Goal: Task Accomplishment & Management: Use online tool/utility

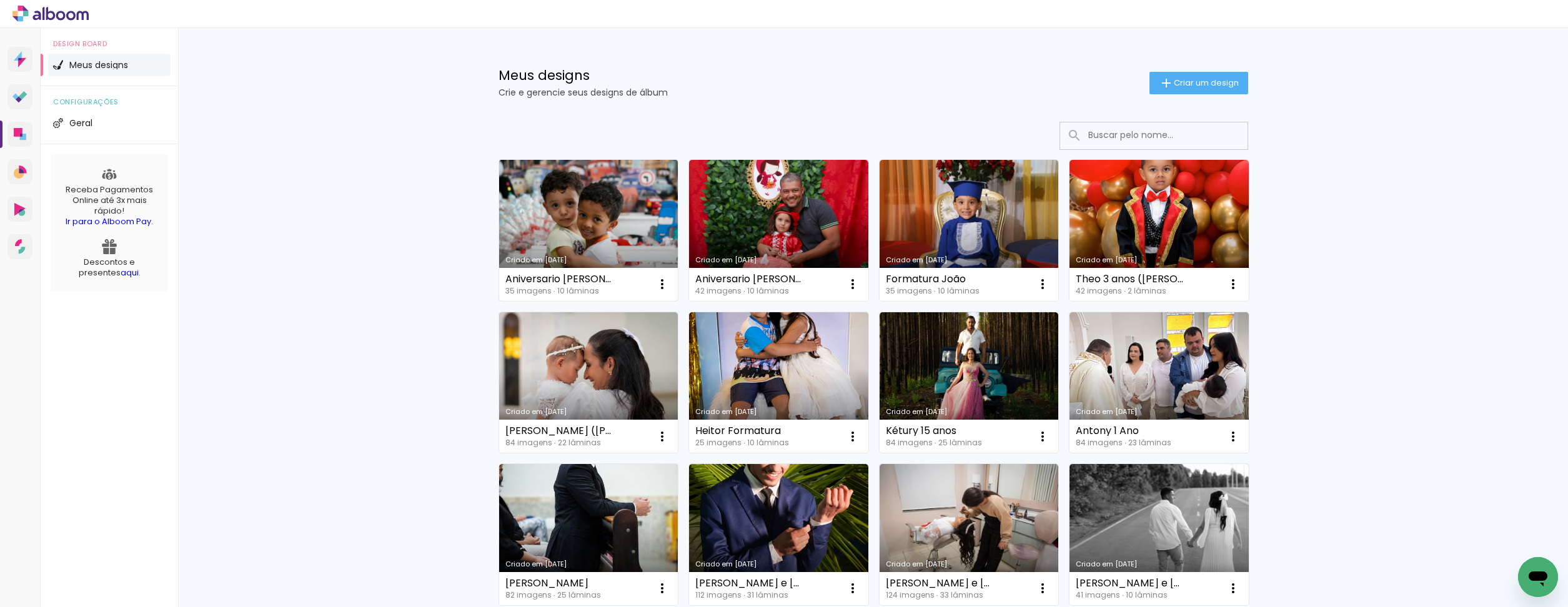
click at [607, 217] on link "Criado em [DATE]" at bounding box center [589, 231] width 179 height 141
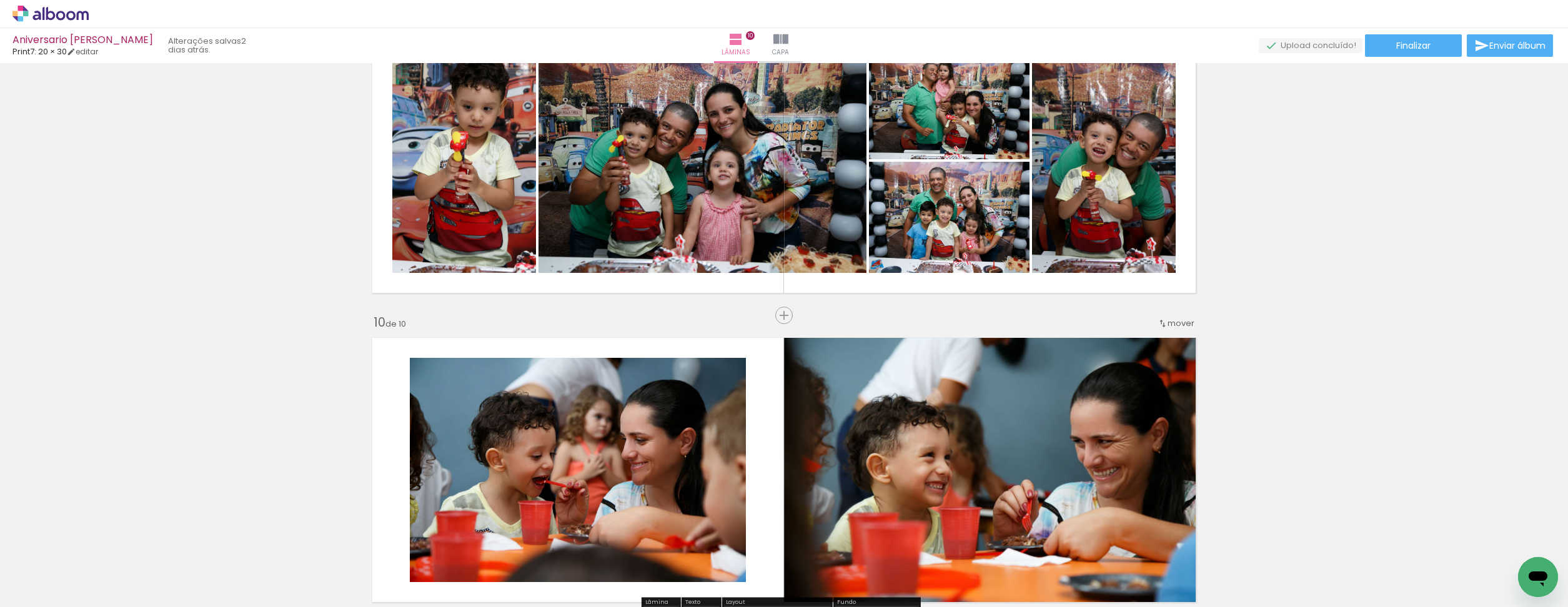
scroll to position [2337, 0]
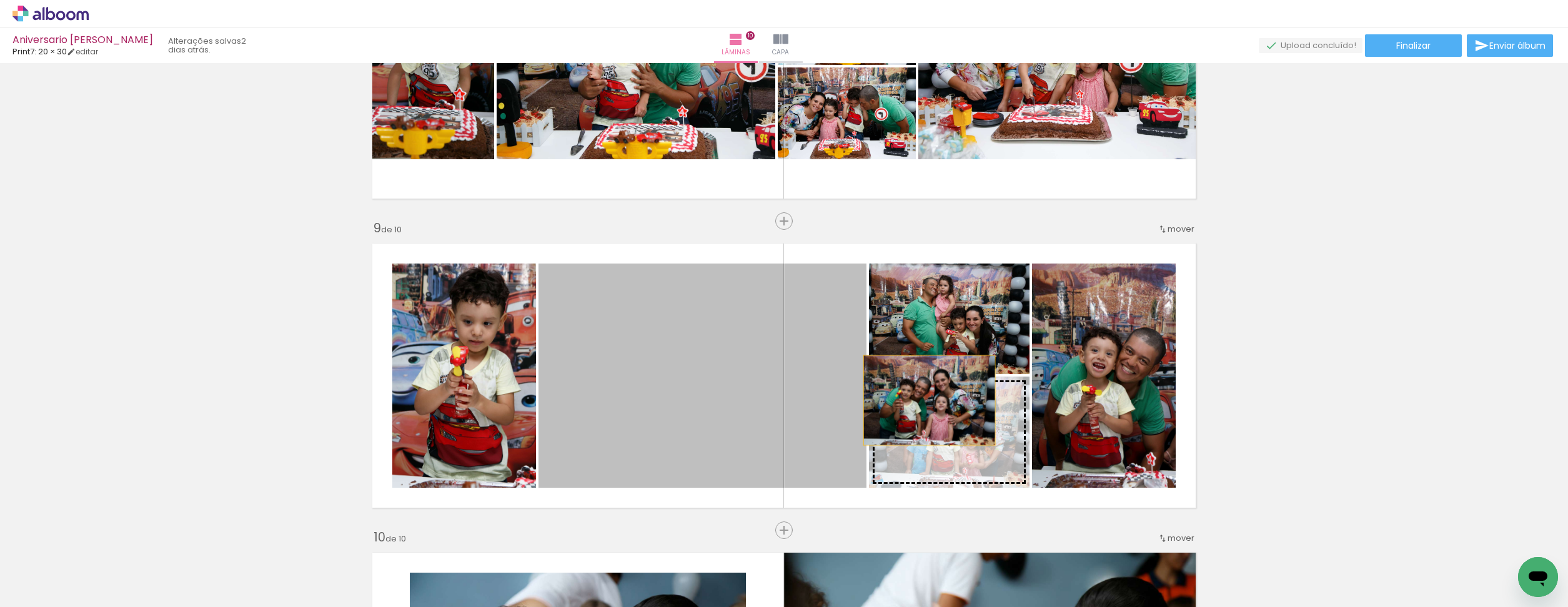
drag, startPoint x: 731, startPoint y: 338, endPoint x: 925, endPoint y: 400, distance: 203.7
click at [0, 0] on slot at bounding box center [0, 0] width 0 height 0
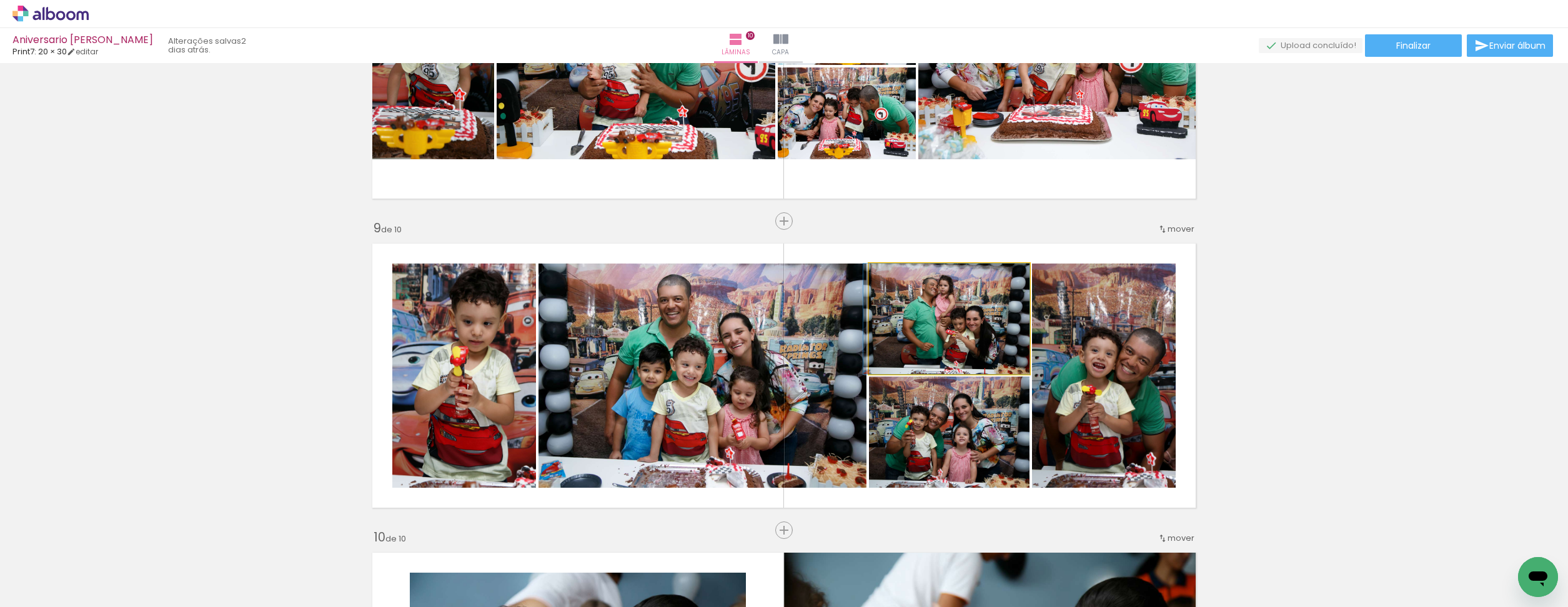
drag, startPoint x: 895, startPoint y: 350, endPoint x: 740, endPoint y: 349, distance: 155.0
click at [0, 0] on slot at bounding box center [0, 0] width 0 height 0
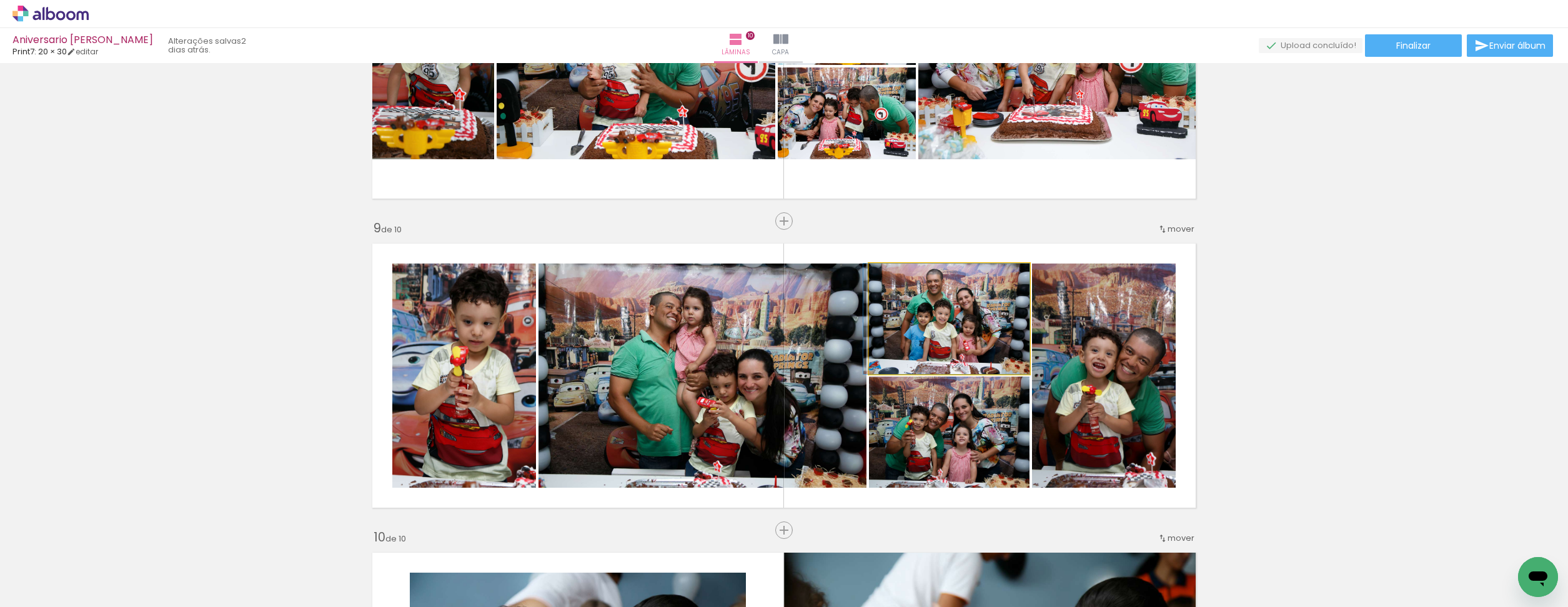
drag, startPoint x: 947, startPoint y: 342, endPoint x: 666, endPoint y: 347, distance: 281.0
click at [0, 0] on slot at bounding box center [0, 0] width 0 height 0
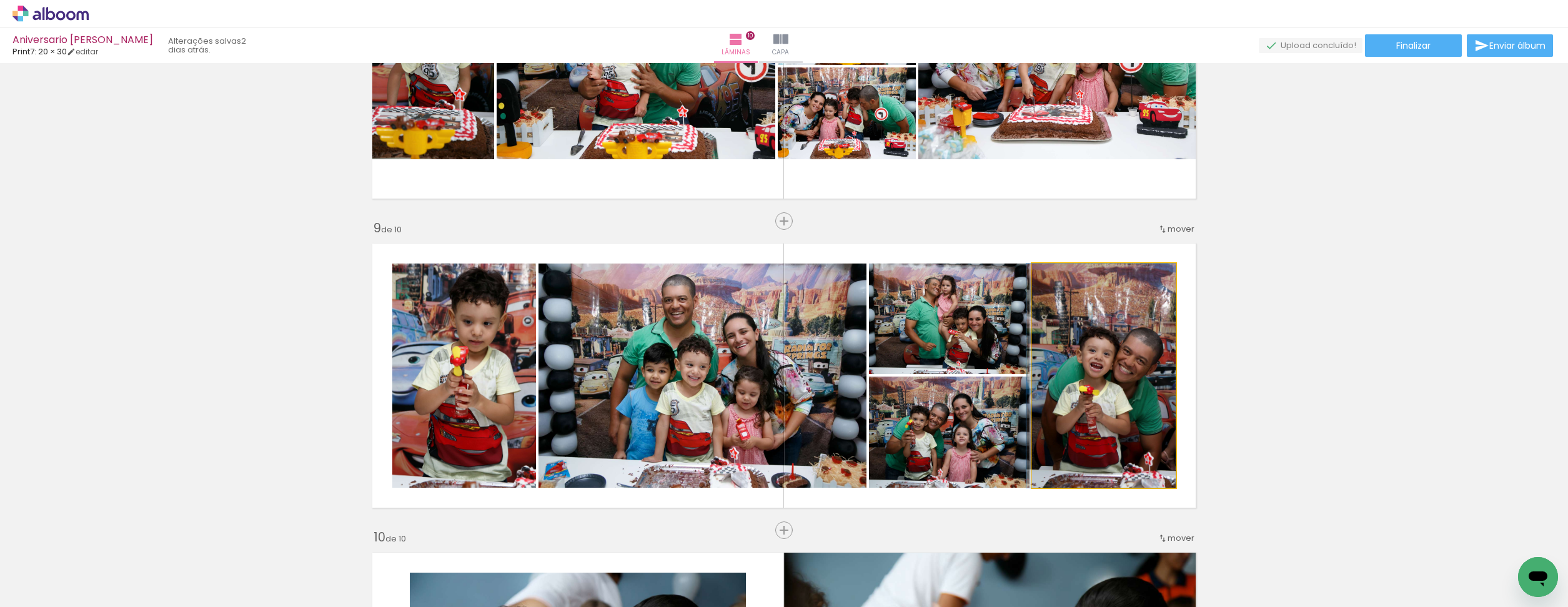
drag, startPoint x: 1058, startPoint y: 408, endPoint x: 1051, endPoint y: 408, distance: 7.0
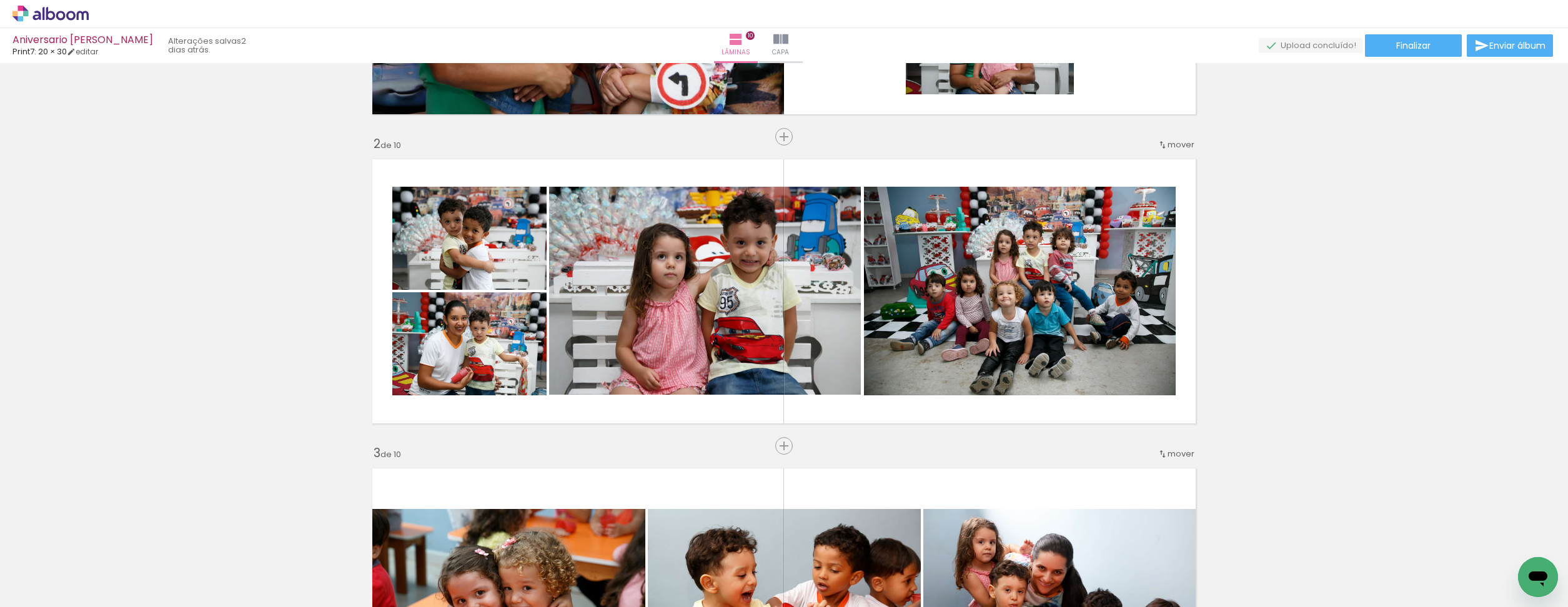
scroll to position [0, 0]
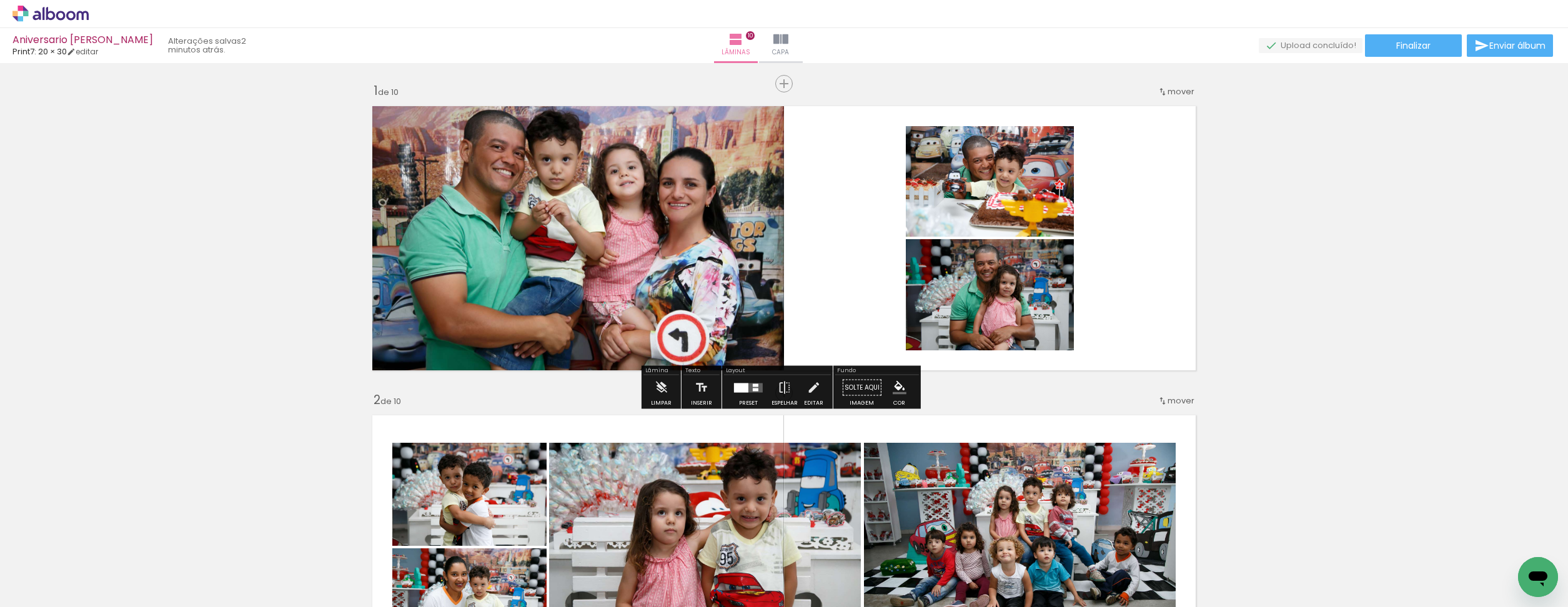
drag, startPoint x: 81, startPoint y: 40, endPoint x: 90, endPoint y: 43, distance: 9.5
click at [90, 43] on div "Aniversario [PERSON_NAME]" at bounding box center [82, 40] width 140 height 12
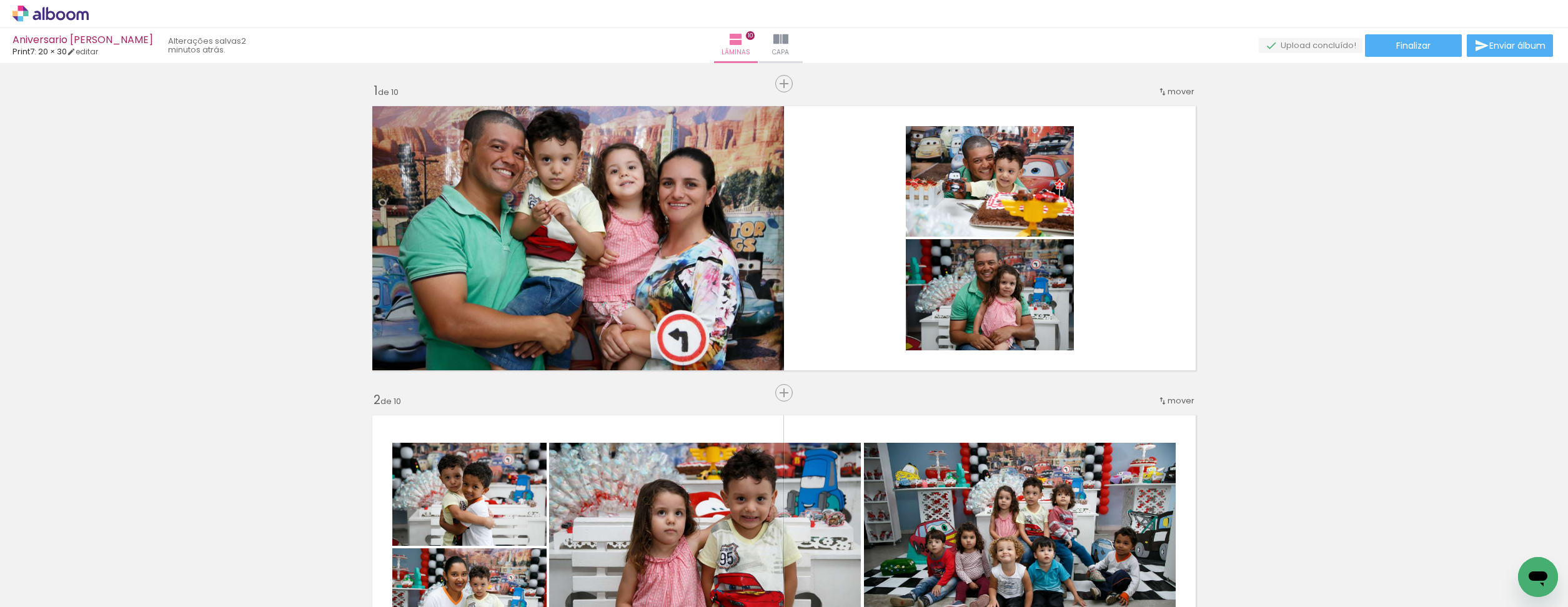
drag, startPoint x: 92, startPoint y: 38, endPoint x: 82, endPoint y: 37, distance: 10.0
click at [82, 37] on div "Aniversario [PERSON_NAME]" at bounding box center [82, 40] width 140 height 12
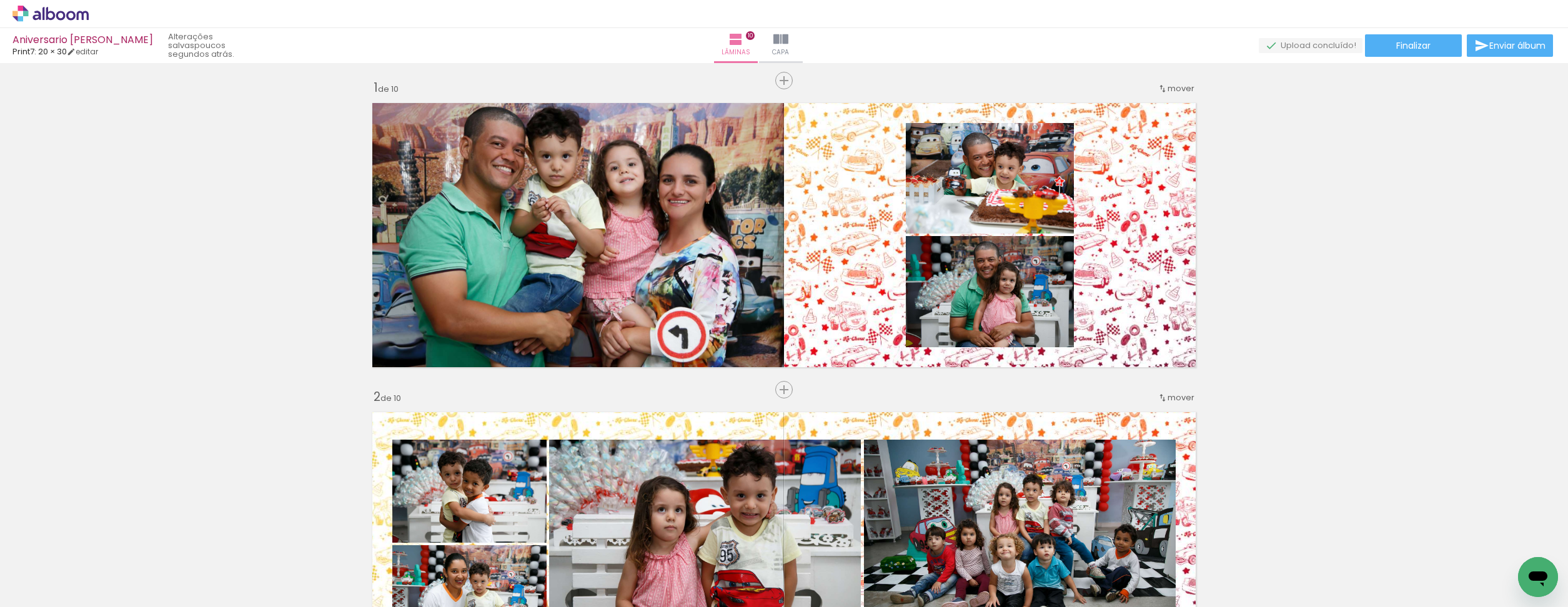
scroll to position [0, 1127]
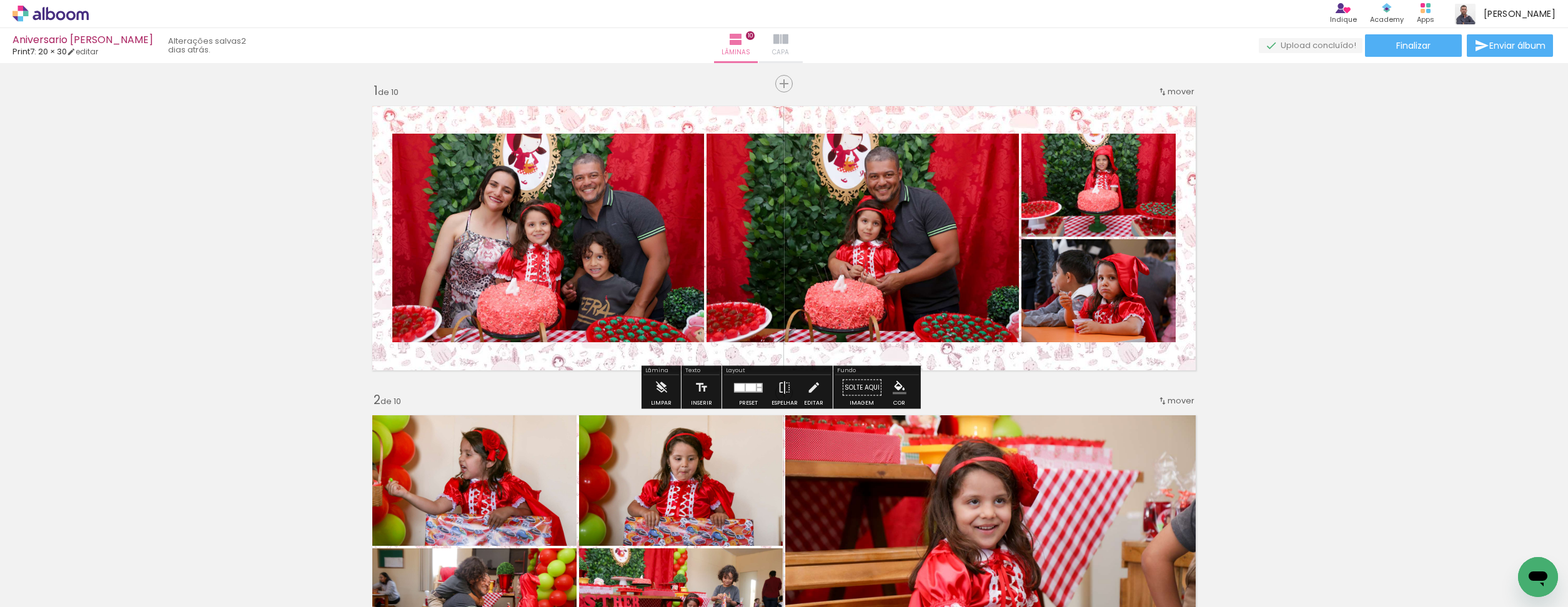
click at [789, 48] on span "Capa" at bounding box center [780, 52] width 17 height 11
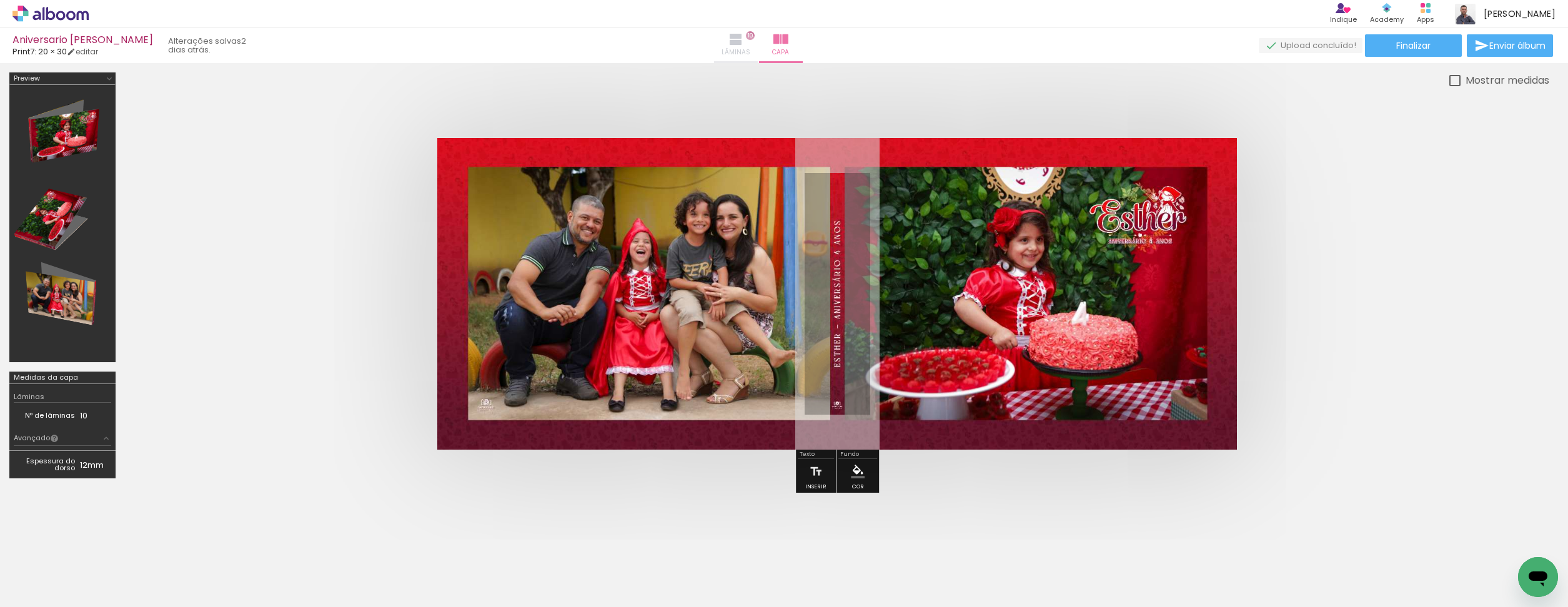
click at [750, 50] on span "Lâminas" at bounding box center [736, 52] width 29 height 11
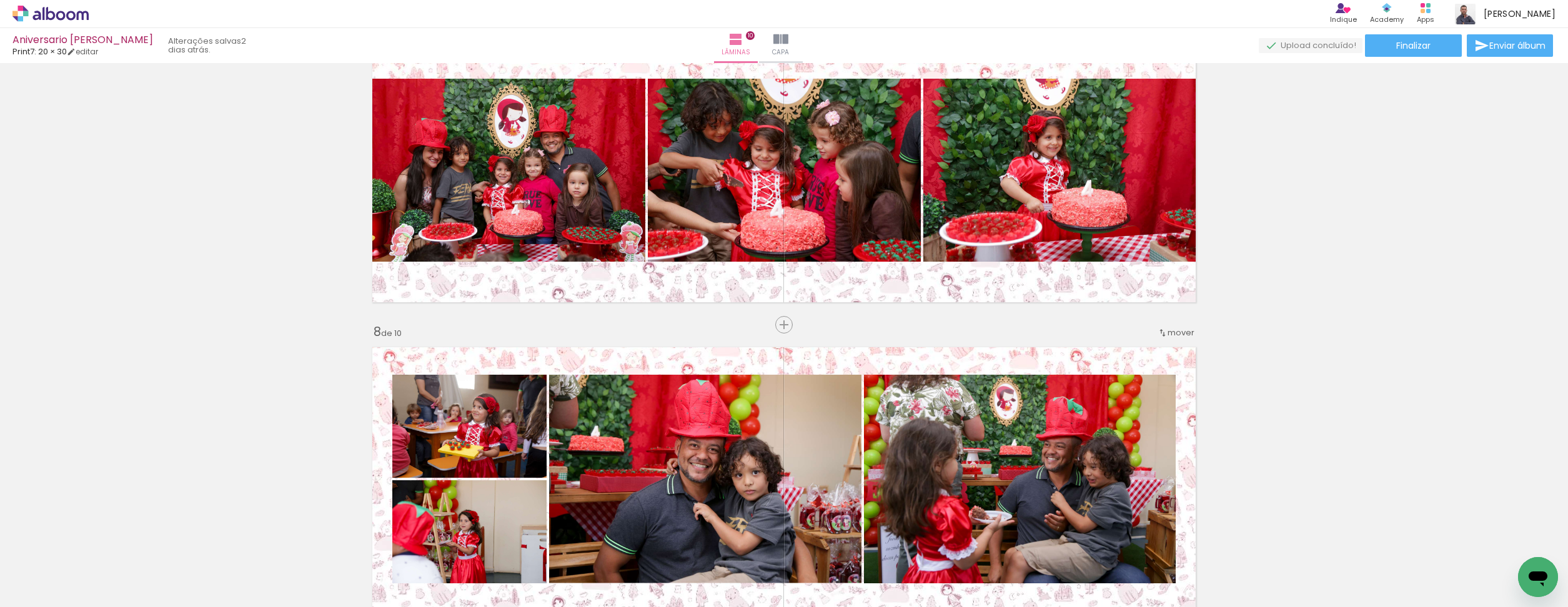
scroll to position [1538, 0]
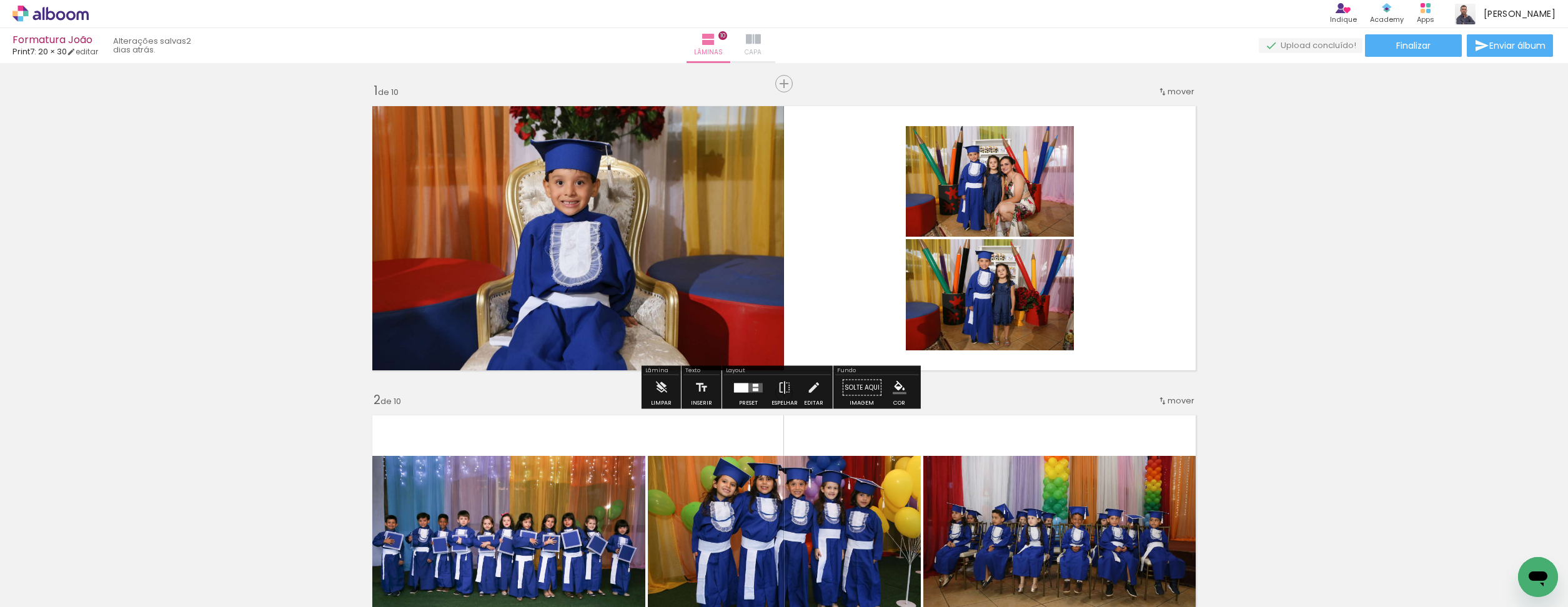
click at [761, 48] on span "Capa" at bounding box center [753, 52] width 17 height 11
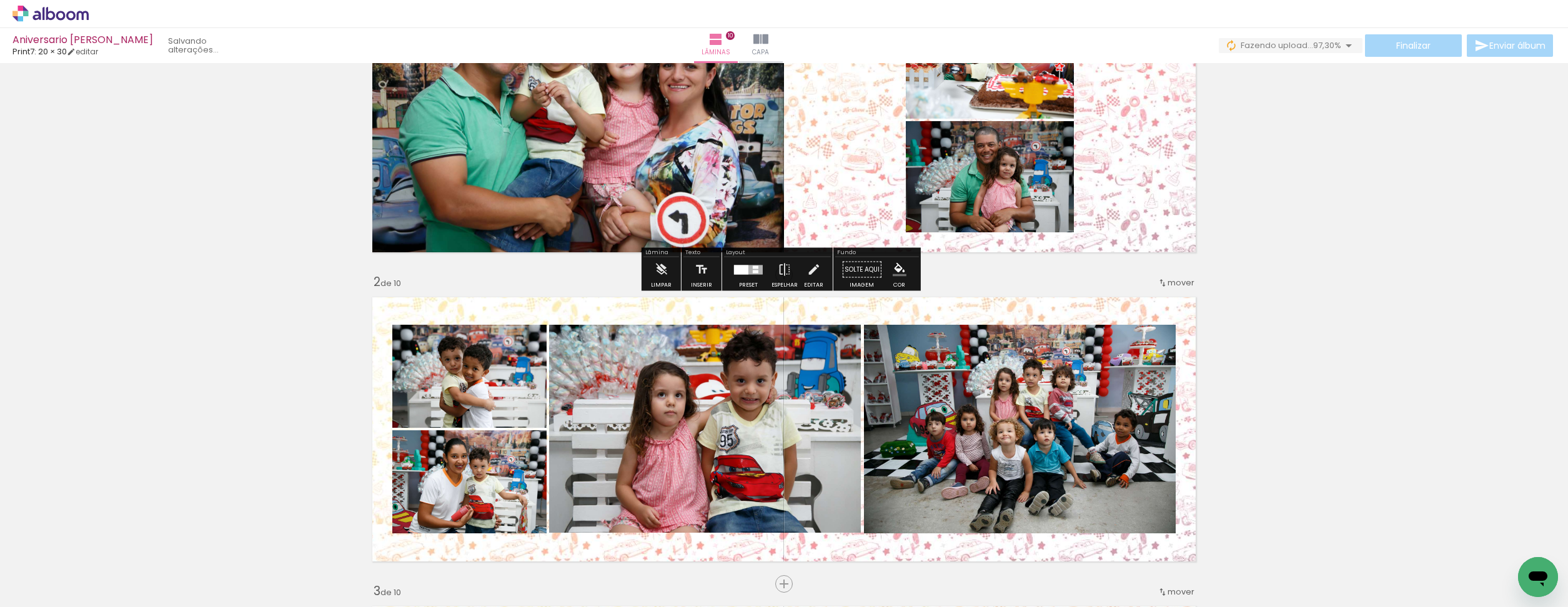
scroll to position [120, 0]
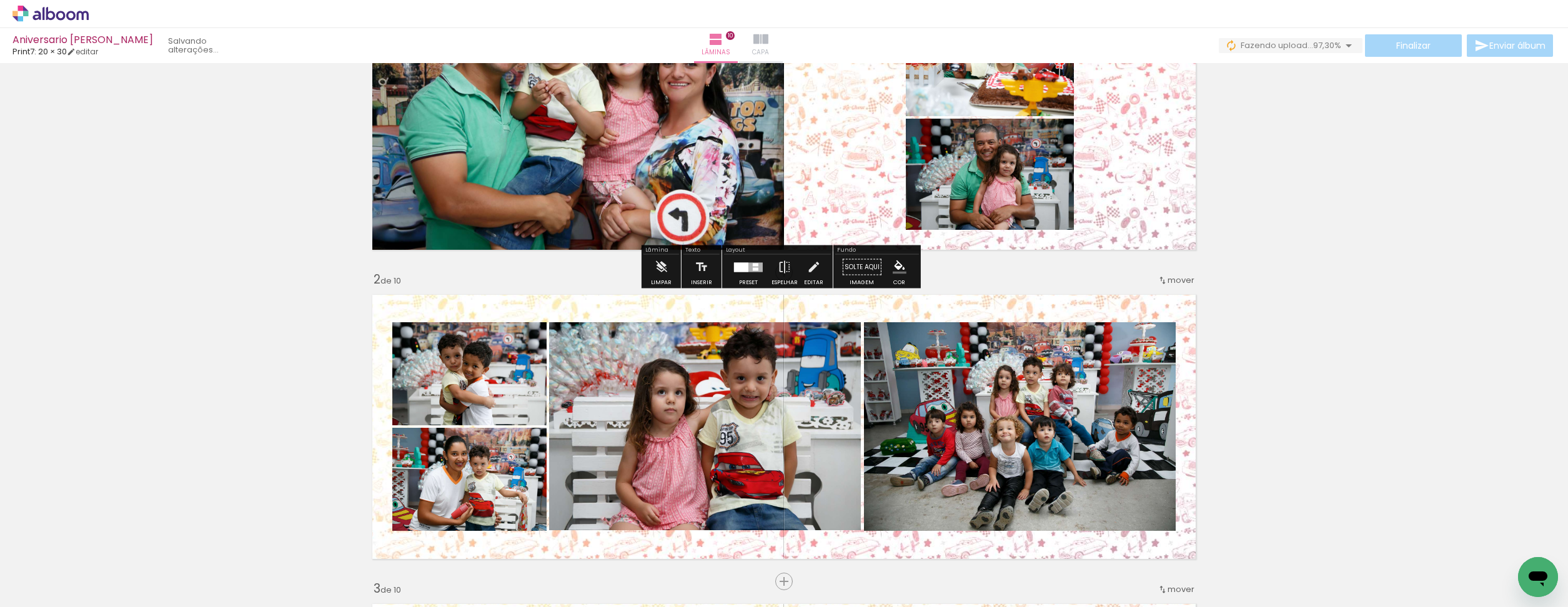
click at [769, 56] on span "Capa" at bounding box center [760, 52] width 17 height 11
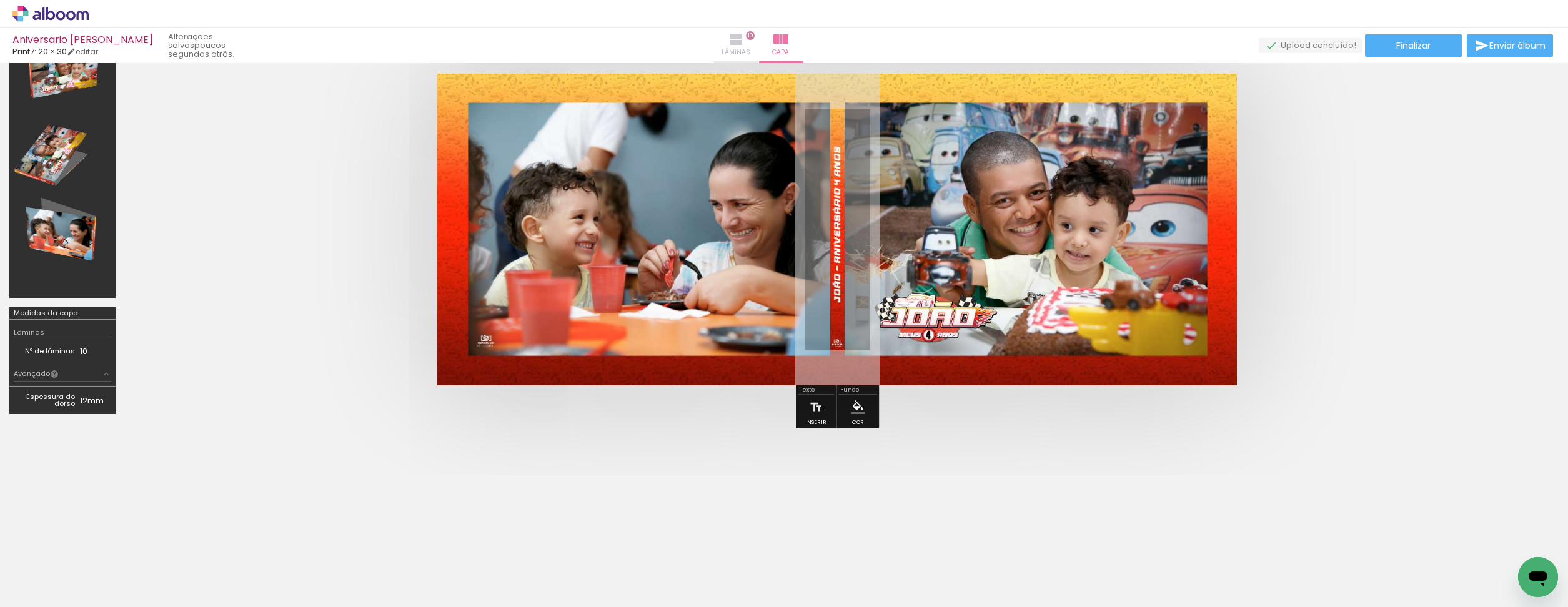
click at [743, 40] on iron-icon at bounding box center [735, 39] width 15 height 15
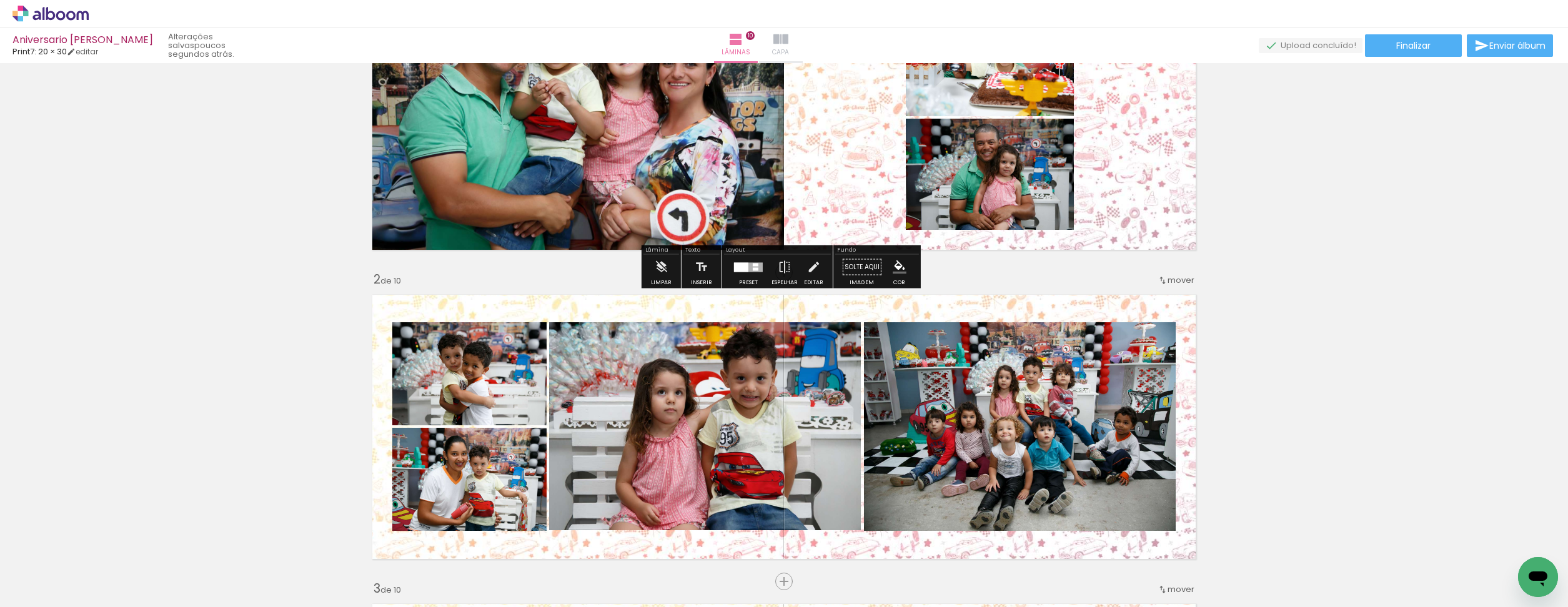
click at [788, 35] on iron-icon at bounding box center [780, 39] width 15 height 15
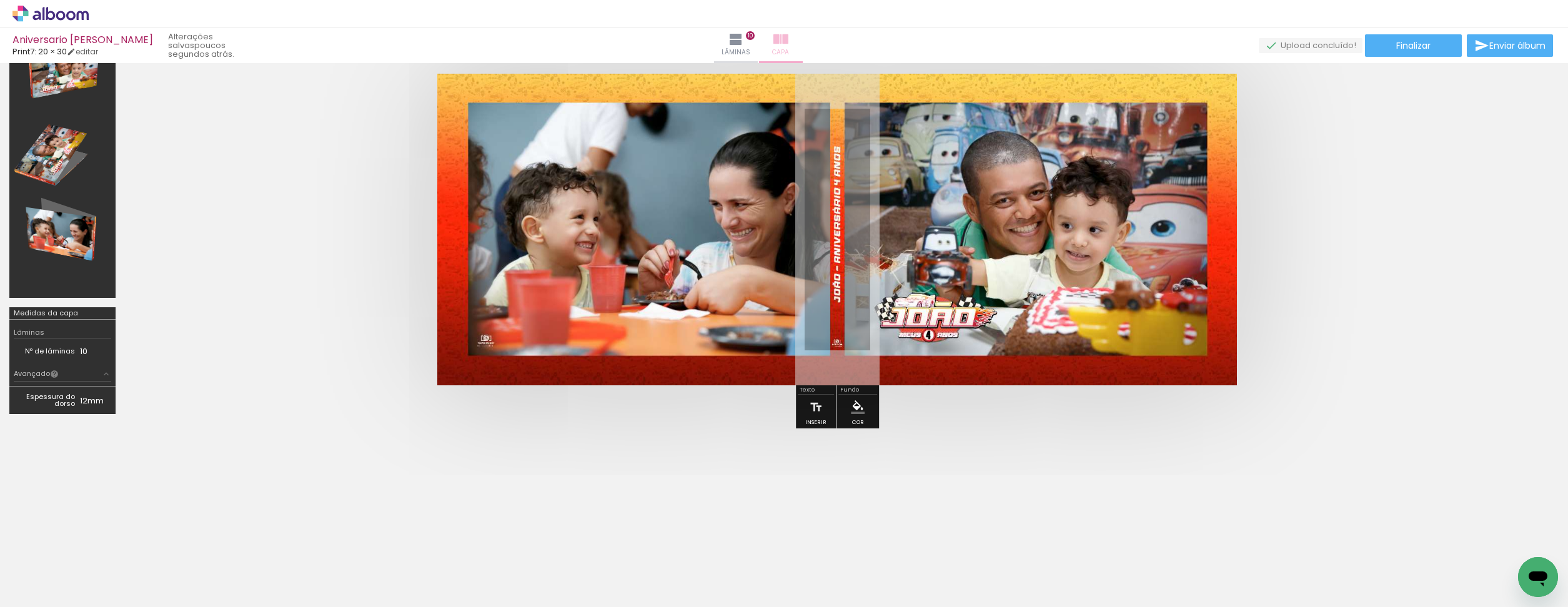
scroll to position [64, 0]
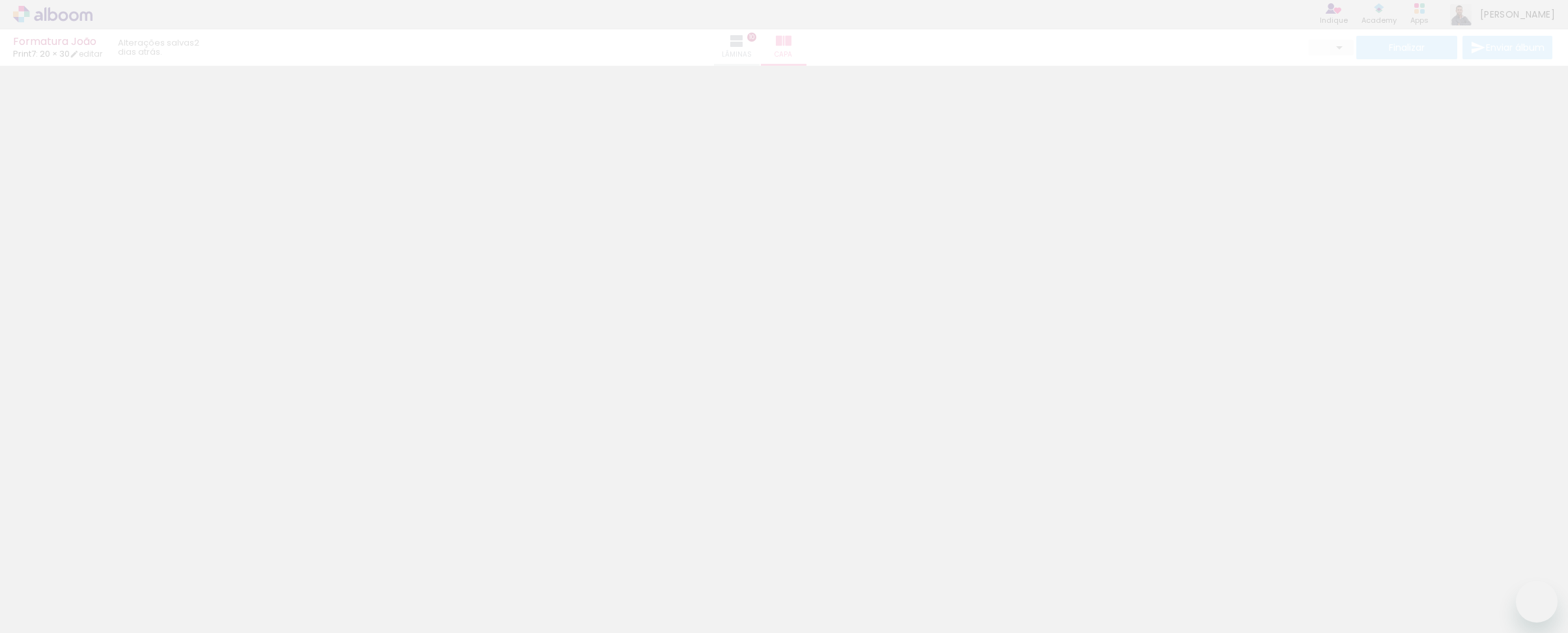
type input "0"
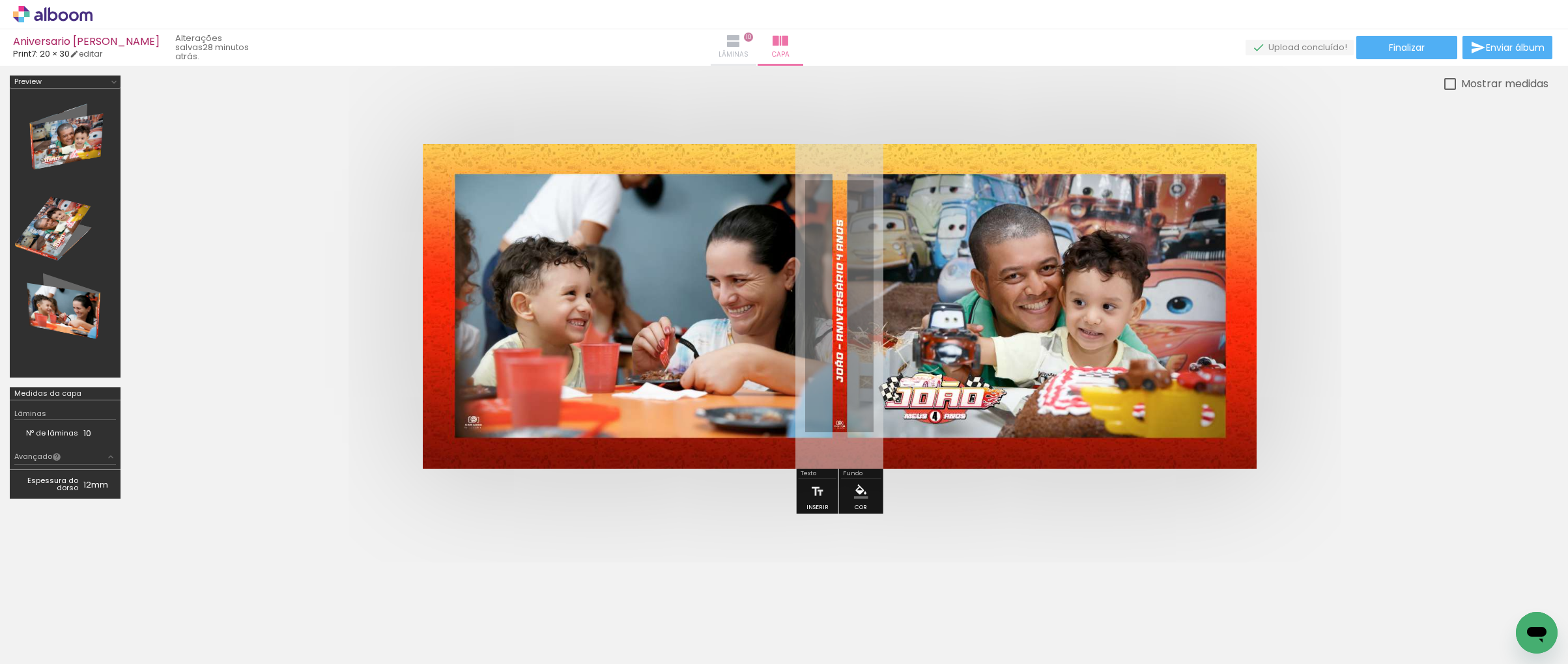
click at [741, 43] on iron-icon at bounding box center [733, 40] width 16 height 16
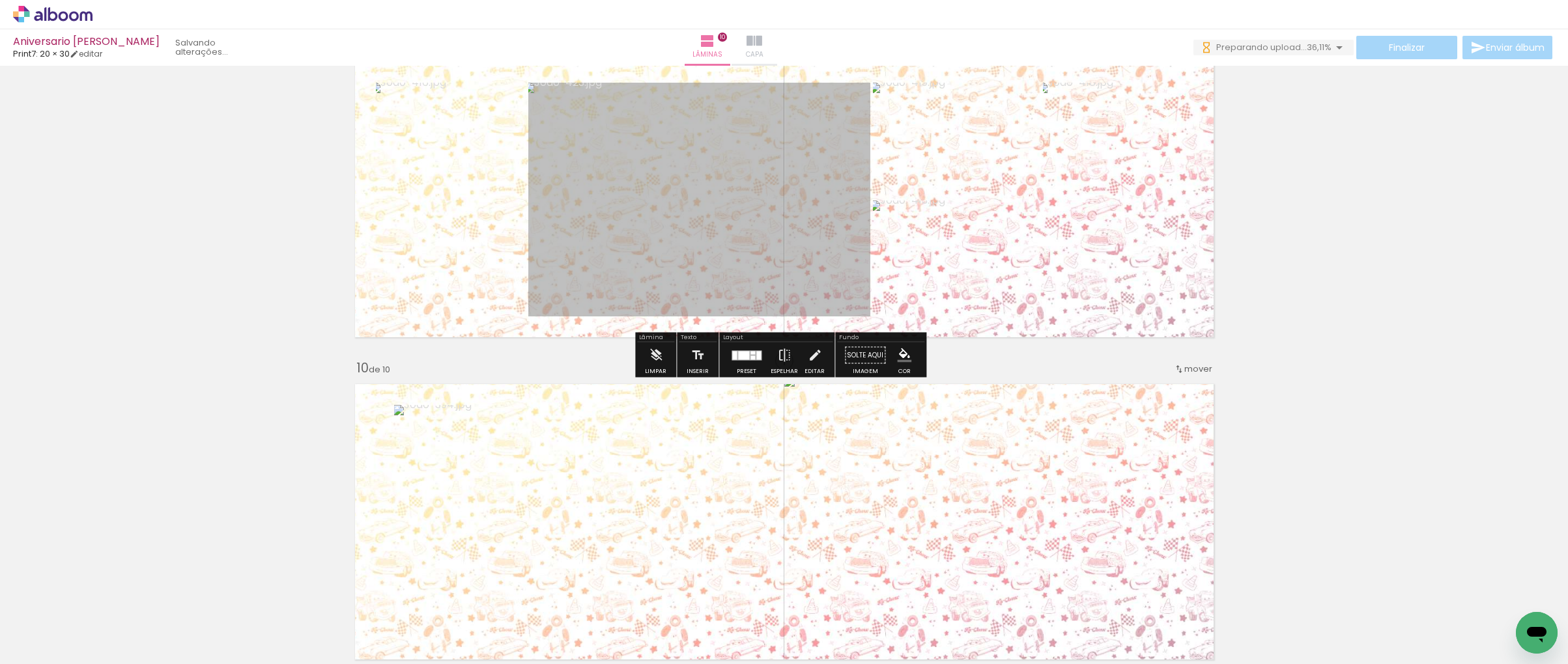
click at [763, 60] on span "Capa" at bounding box center [754, 55] width 17 height 12
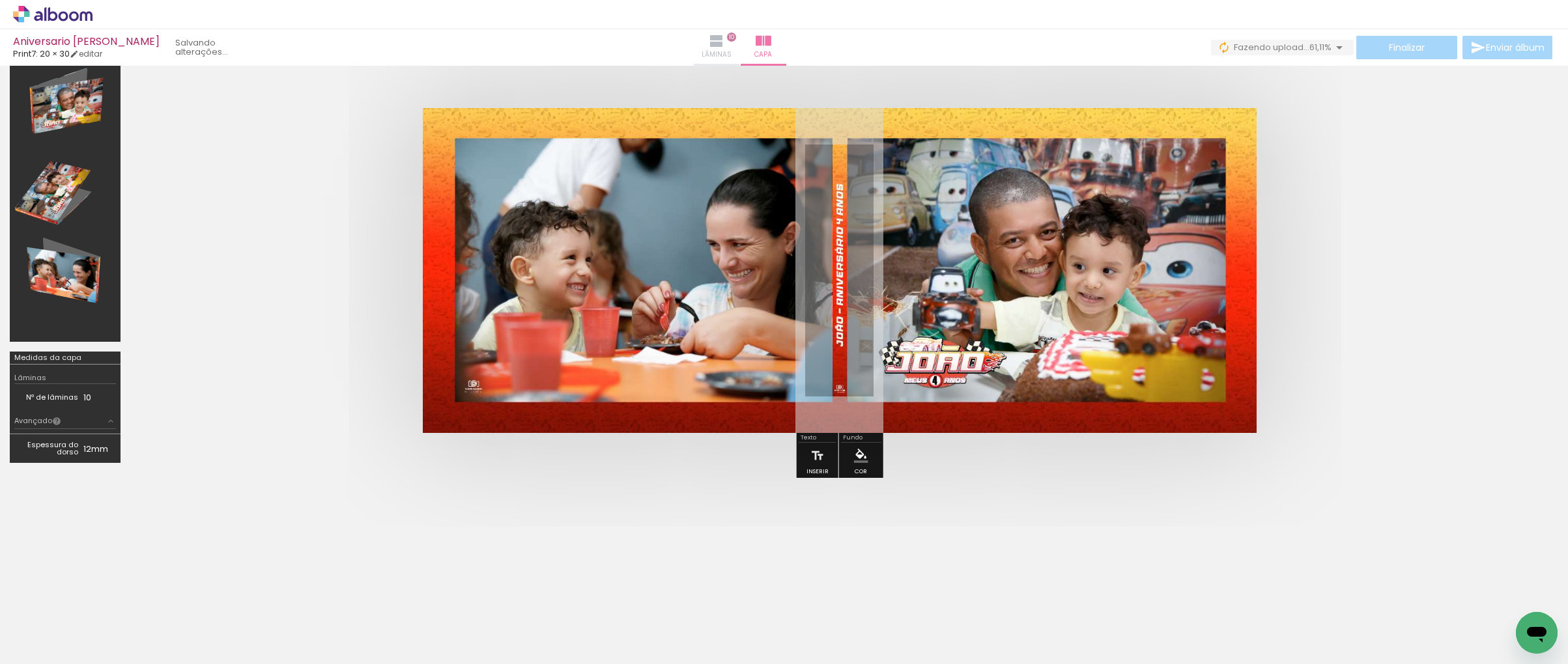
click at [732, 54] on span "Lâminas" at bounding box center [716, 55] width 30 height 12
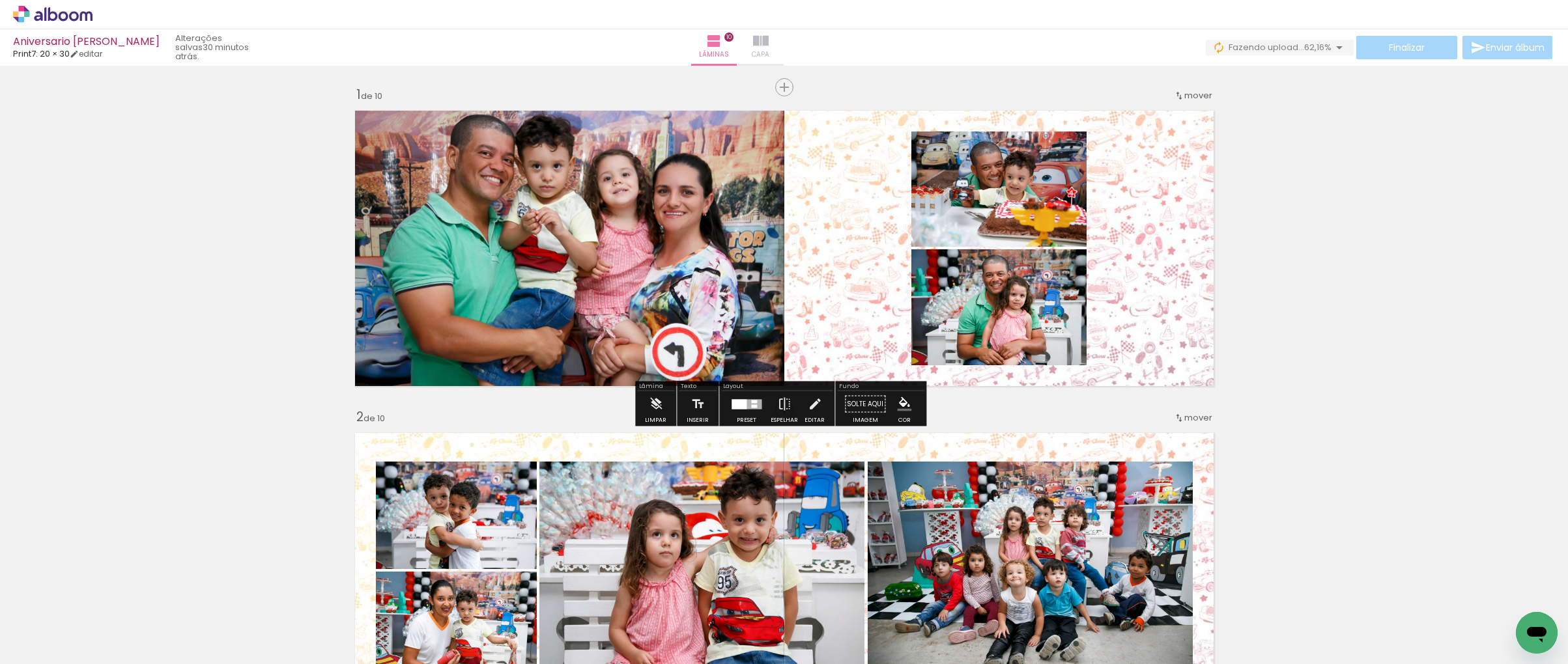
click at [769, 56] on span "Capa" at bounding box center [760, 55] width 17 height 12
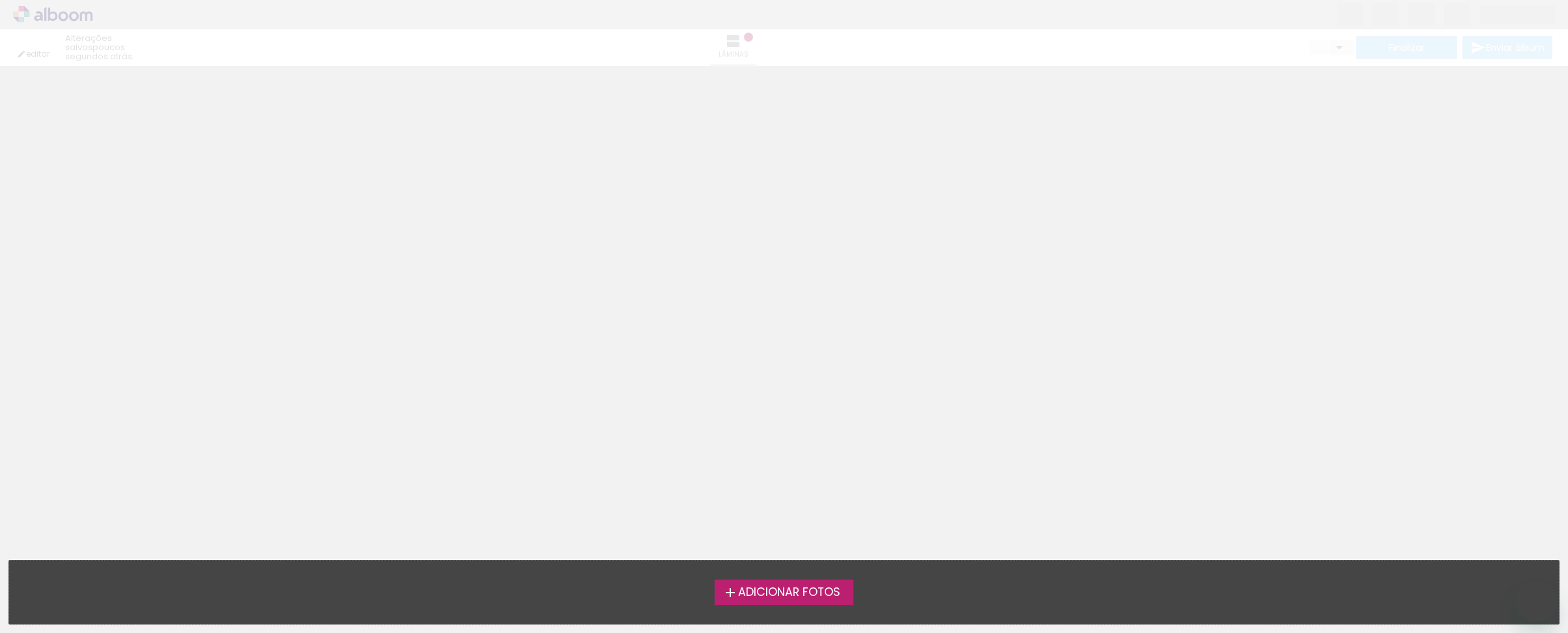
type input "0"
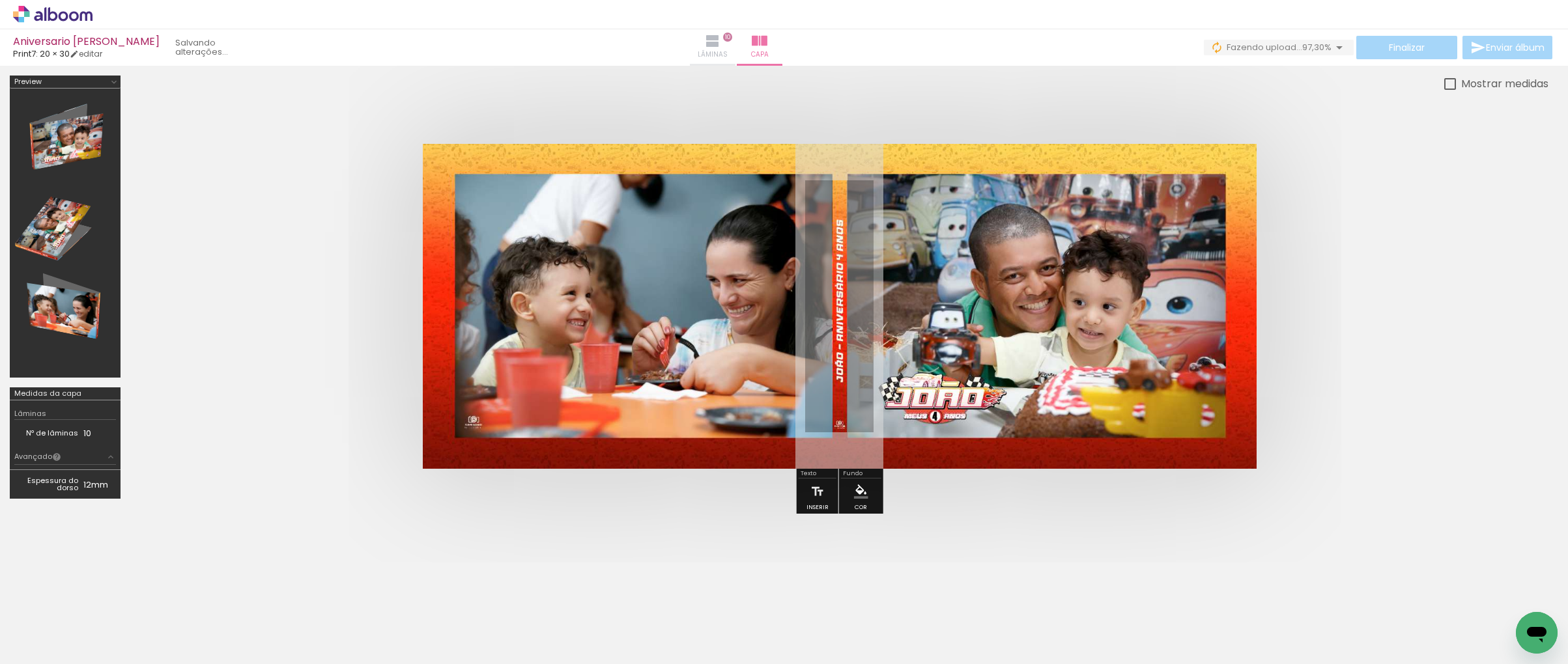
click at [720, 38] on iron-icon at bounding box center [712, 40] width 16 height 16
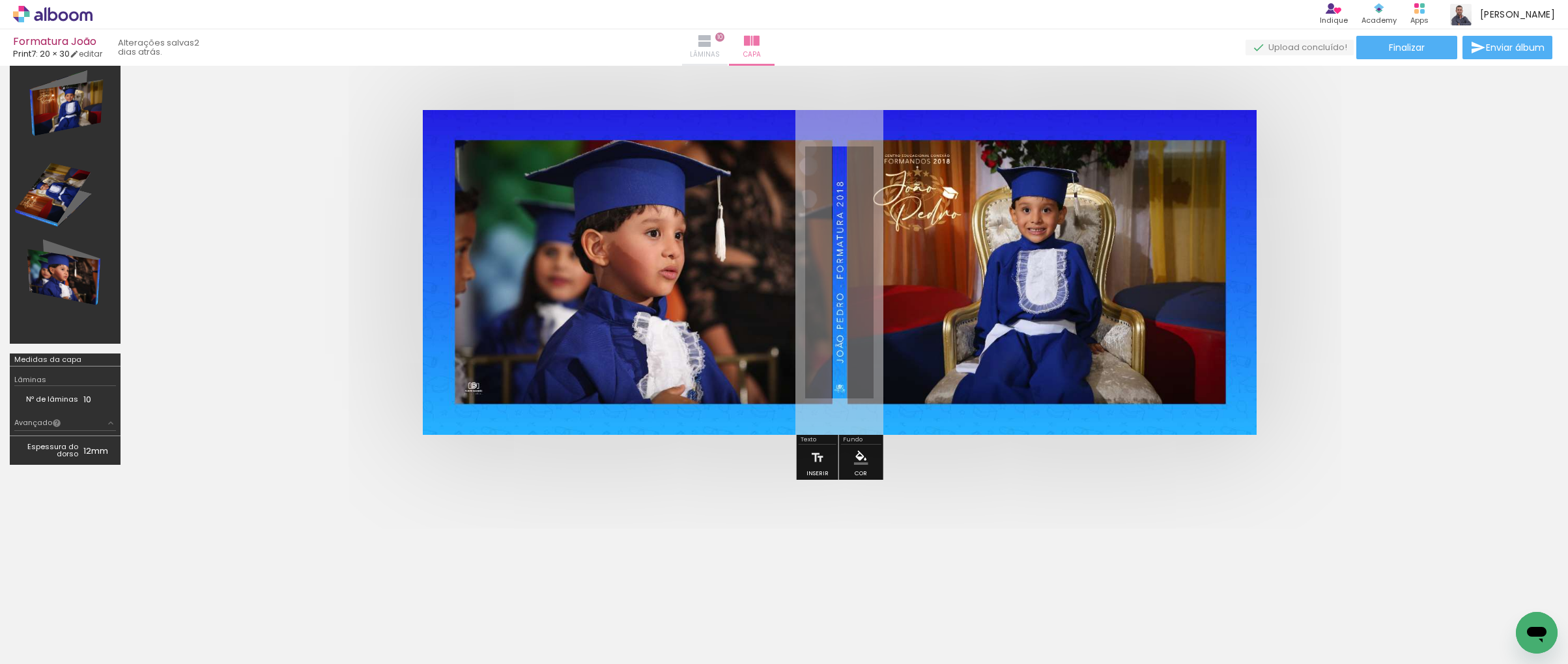
scroll to position [36, 0]
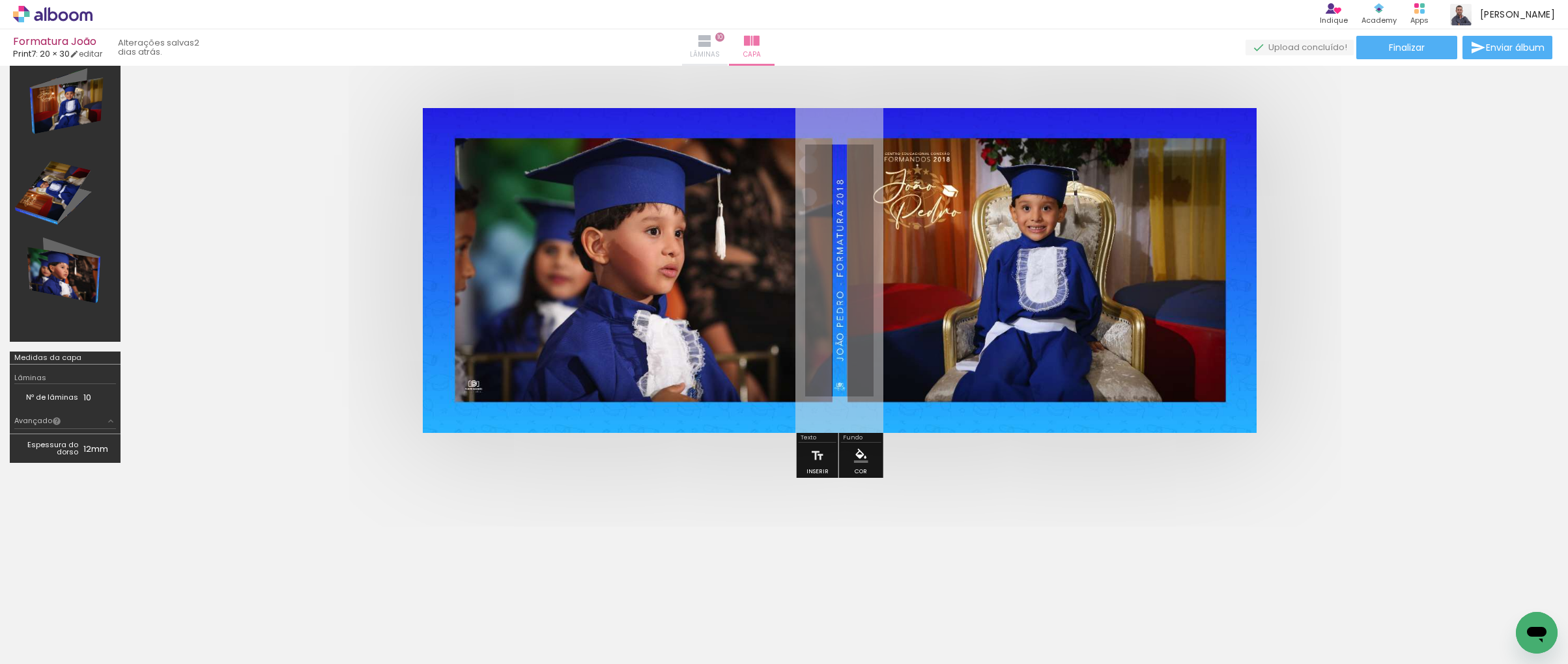
click at [728, 60] on paper-button "Lâminas 10" at bounding box center [705, 47] width 45 height 36
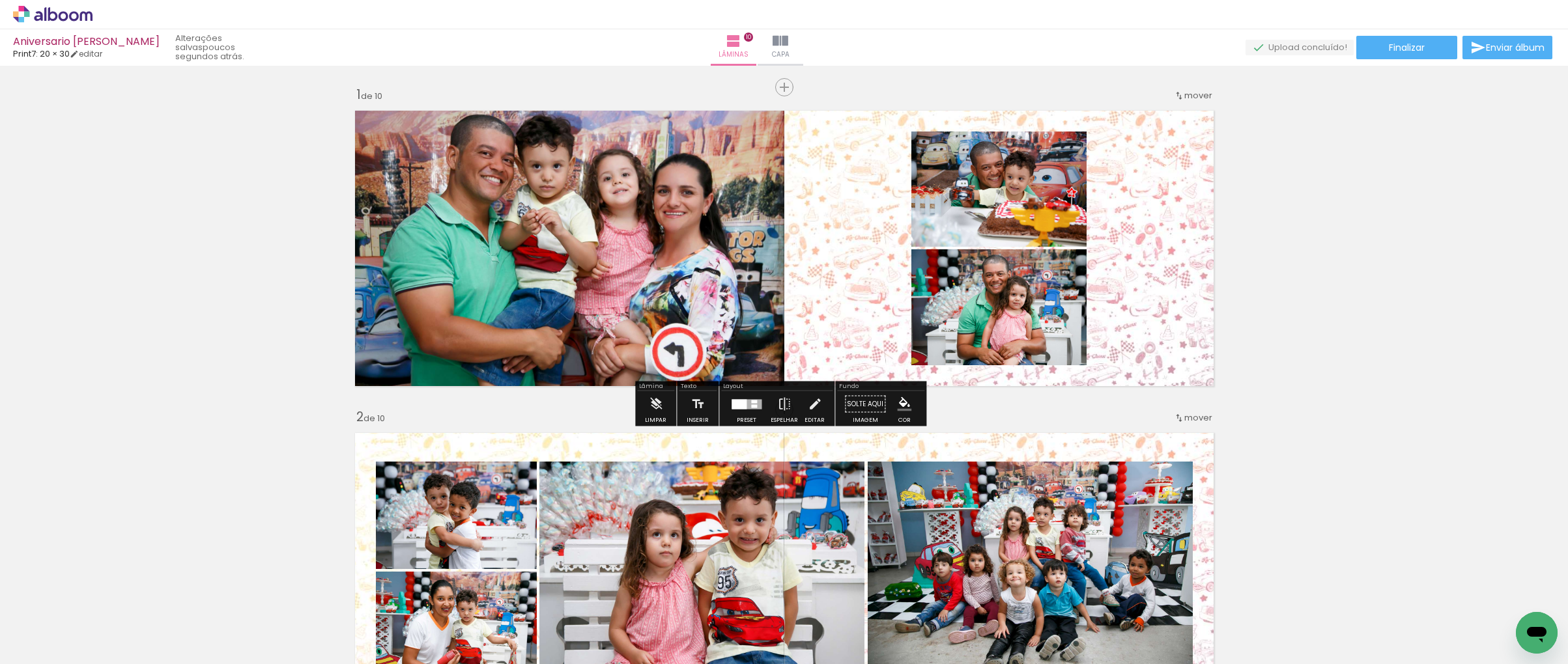
scroll to position [661, 0]
